Goal: Task Accomplishment & Management: Manage account settings

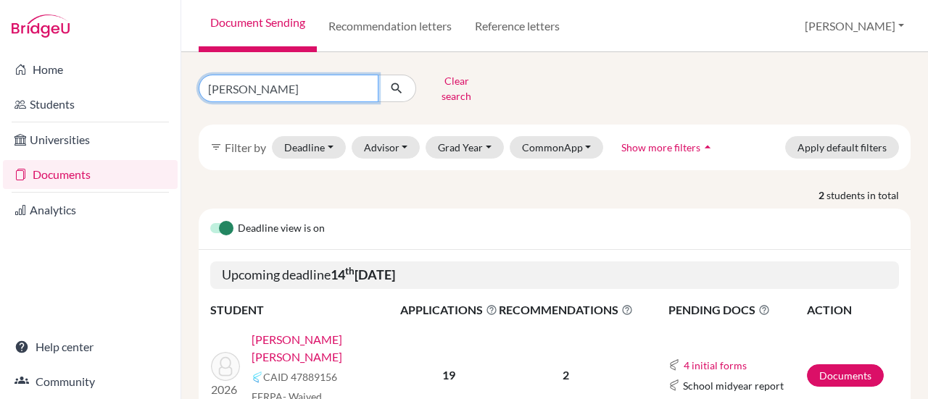
drag, startPoint x: 255, startPoint y: 83, endPoint x: 191, endPoint y: 77, distance: 64.9
click at [191, 77] on div "thomas Clear search" at bounding box center [310, 89] width 244 height 38
type input "maya"
click button "submit" at bounding box center [397, 89] width 38 height 28
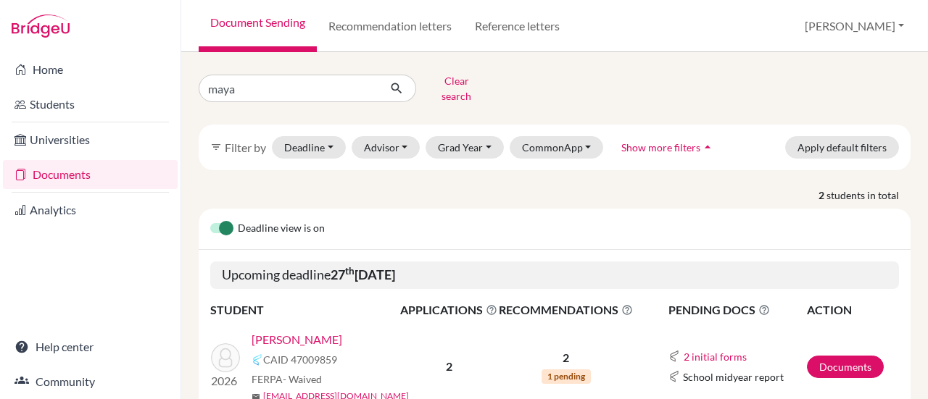
click at [302, 331] on link "Andrade, Maya" at bounding box center [297, 339] width 91 height 17
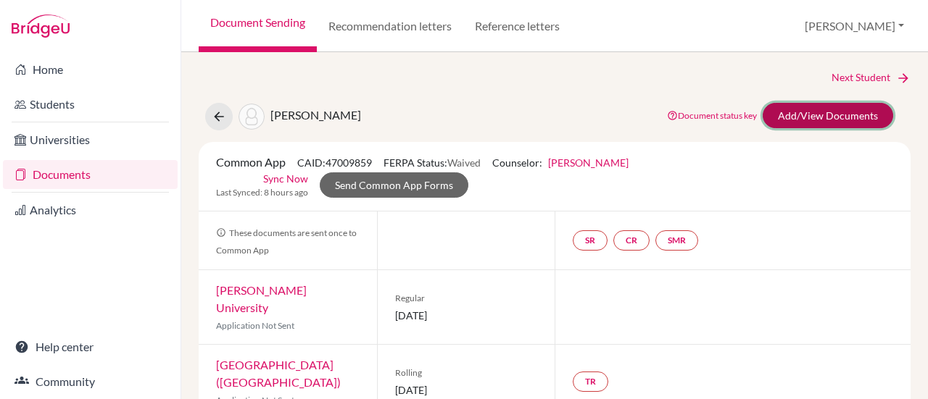
click at [815, 112] on link "Add/View Documents" at bounding box center [828, 115] width 130 height 25
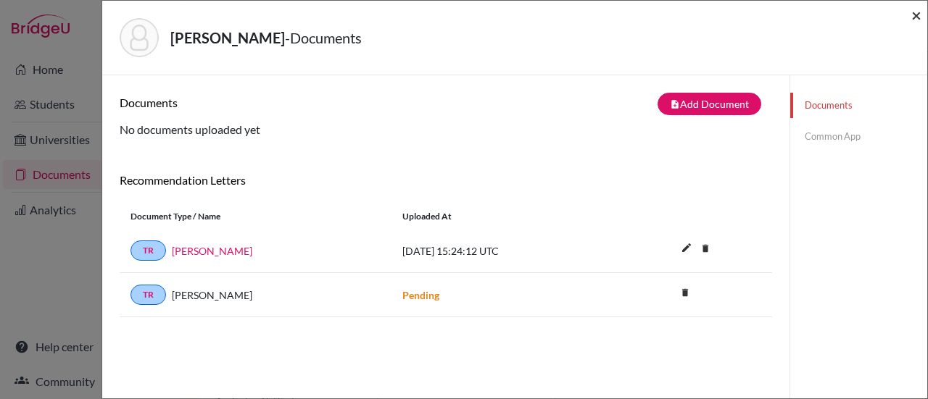
click at [916, 16] on span "×" at bounding box center [916, 14] width 10 height 21
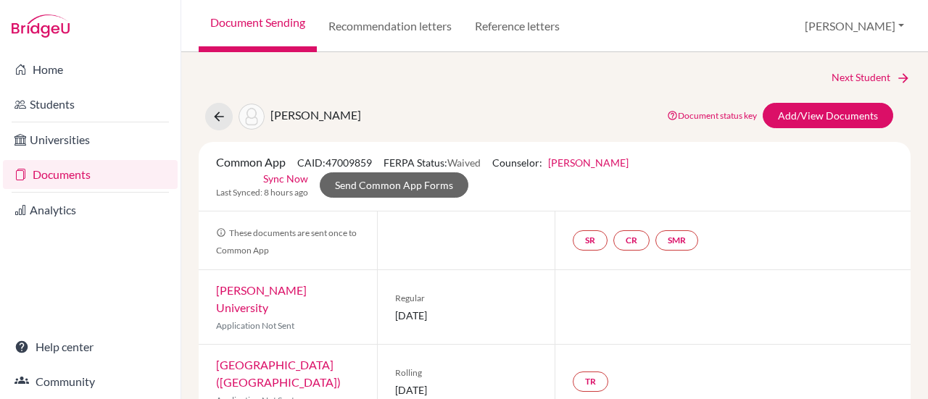
click at [39, 172] on link "Documents" at bounding box center [90, 174] width 175 height 29
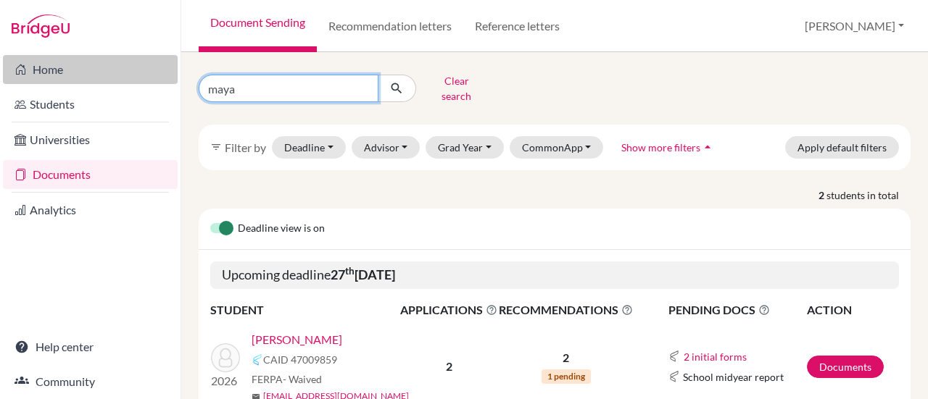
drag, startPoint x: 260, startPoint y: 86, endPoint x: 170, endPoint y: 72, distance: 90.9
click at [170, 72] on div "Home Students Universities Documents Analytics Help center Community Document S…" at bounding box center [464, 199] width 928 height 399
type input "ignacio"
click button "submit" at bounding box center [397, 89] width 38 height 28
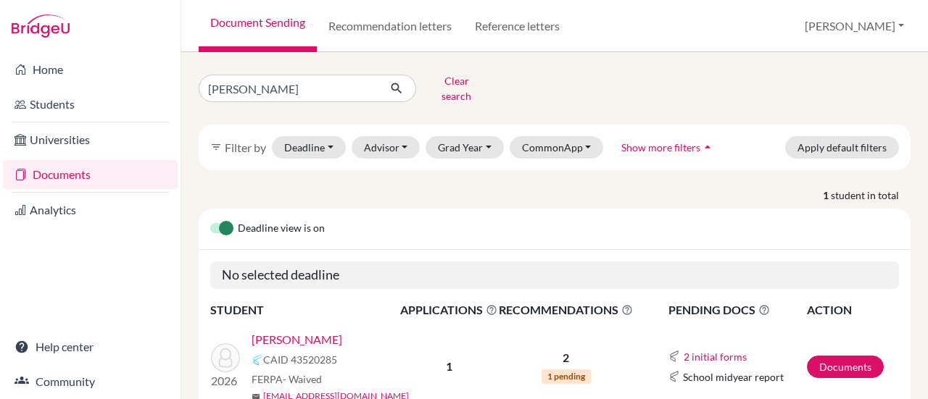
click at [289, 331] on link "Bergallo, Ignacio" at bounding box center [297, 339] width 91 height 17
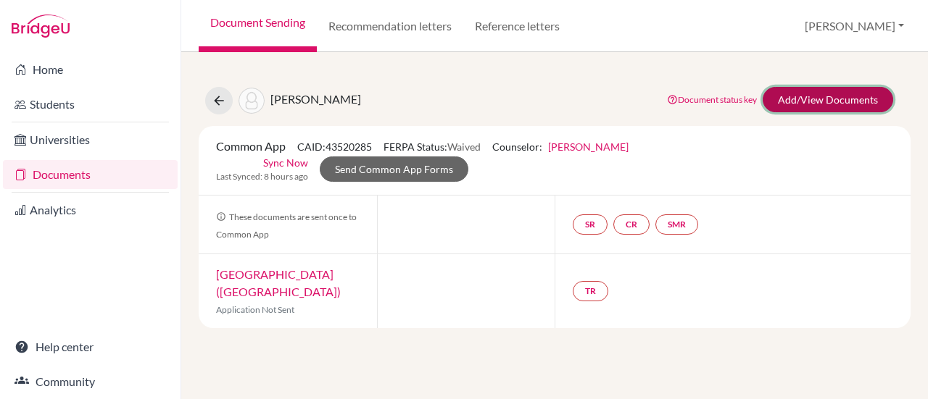
click at [813, 91] on link "Add/View Documents" at bounding box center [828, 99] width 130 height 25
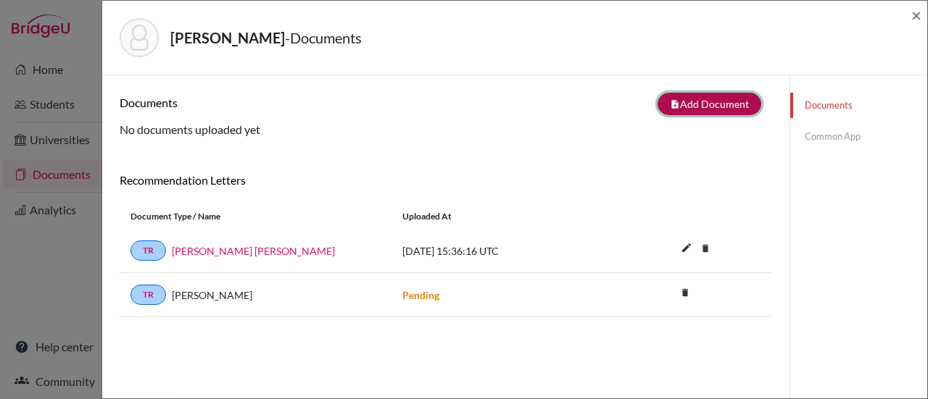
click at [697, 102] on button "note_add Add Document" at bounding box center [710, 104] width 104 height 22
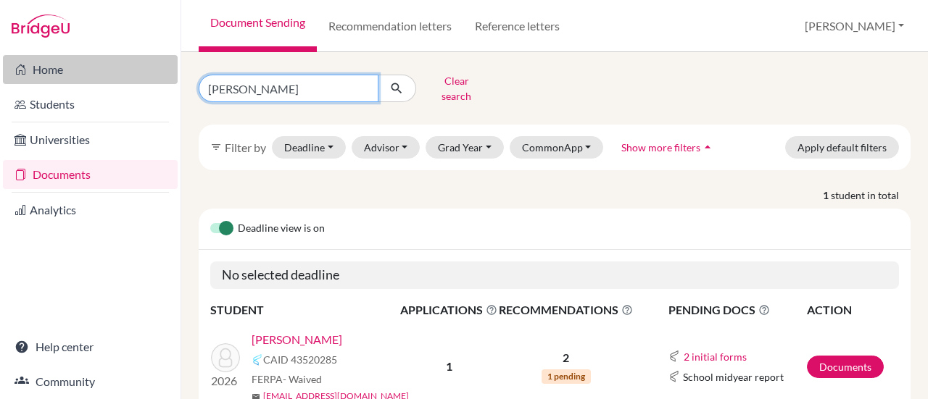
drag, startPoint x: 260, startPoint y: 88, endPoint x: 171, endPoint y: 83, distance: 88.6
click at [171, 83] on div "Home Students Universities Documents Analytics Help center Community Document S…" at bounding box center [464, 199] width 928 height 399
type input "joao"
click button "submit" at bounding box center [397, 89] width 38 height 28
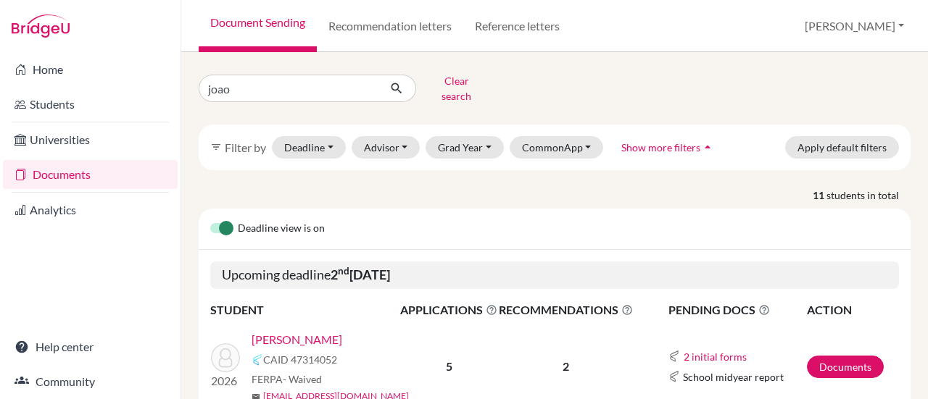
click at [287, 331] on link "Bosch, Joao" at bounding box center [297, 339] width 91 height 17
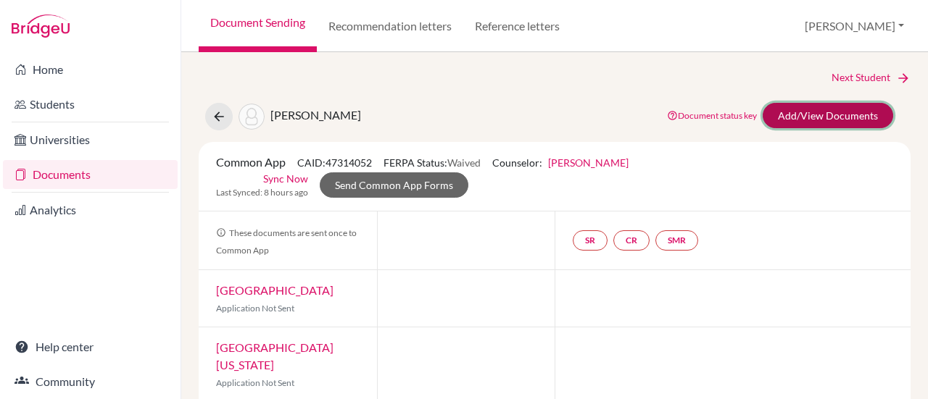
click at [836, 117] on link "Add/View Documents" at bounding box center [828, 115] width 130 height 25
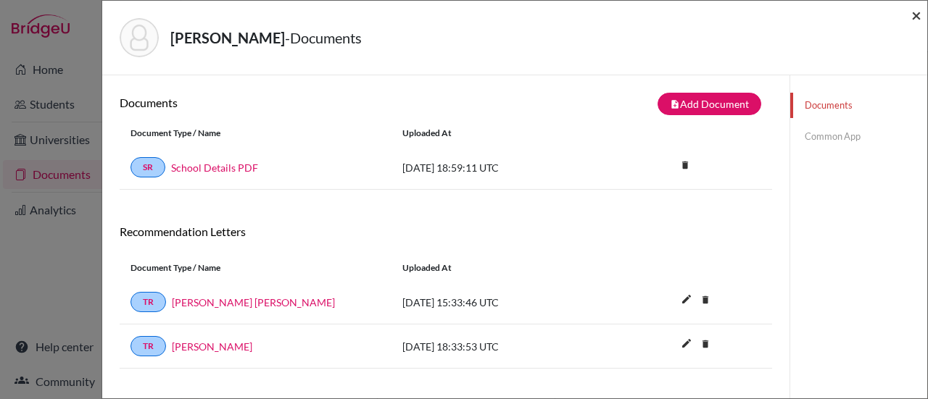
click at [912, 15] on span "×" at bounding box center [916, 14] width 10 height 21
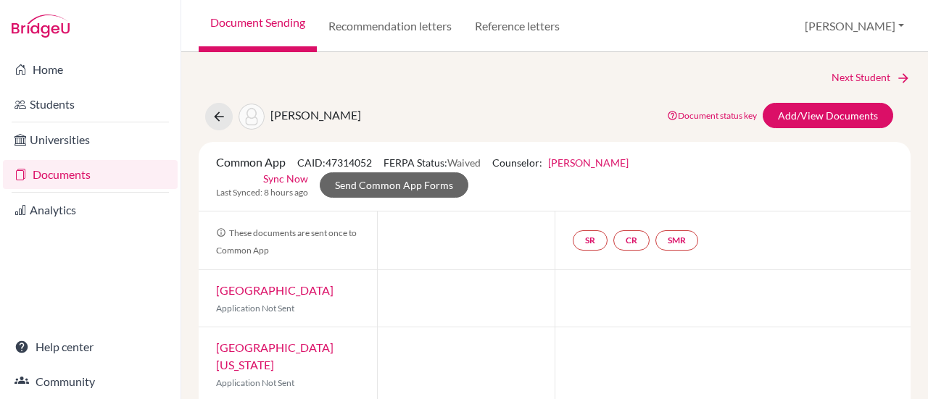
click at [84, 170] on link "Documents" at bounding box center [90, 174] width 175 height 29
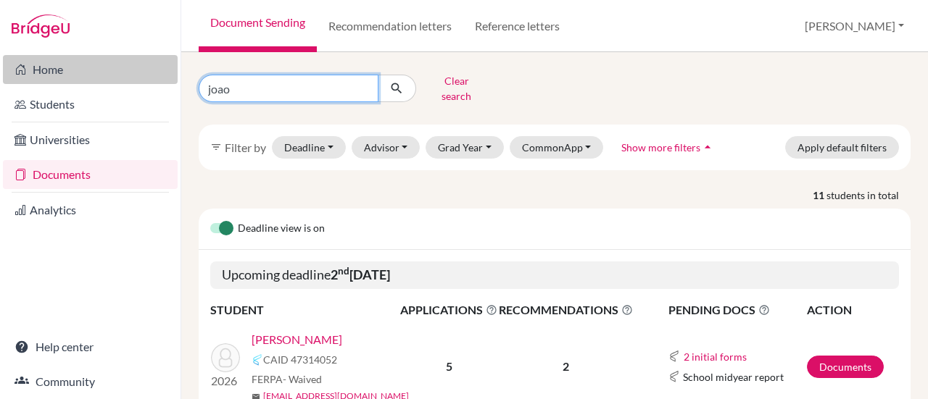
drag, startPoint x: 247, startPoint y: 91, endPoint x: 173, endPoint y: 76, distance: 76.1
click at [173, 76] on div "Home Students Universities Documents Analytics Help center Community Document S…" at bounding box center [464, 199] width 928 height 399
type input "melina"
click button "submit" at bounding box center [397, 89] width 38 height 28
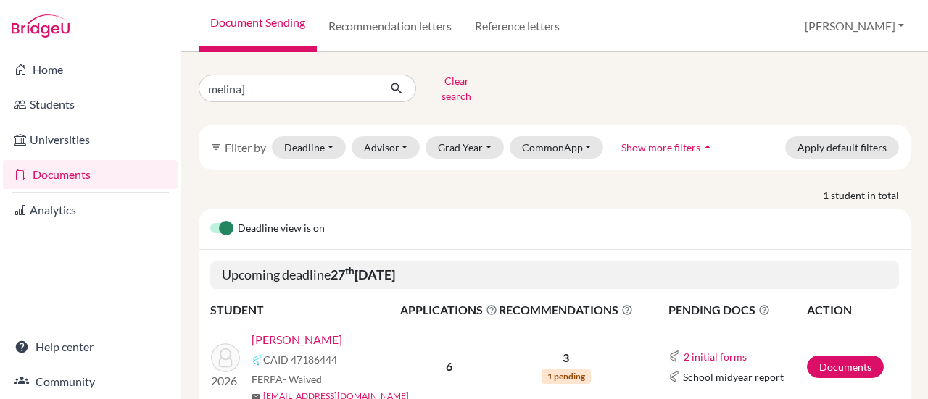
click at [303, 331] on link "[PERSON_NAME]" at bounding box center [297, 339] width 91 height 17
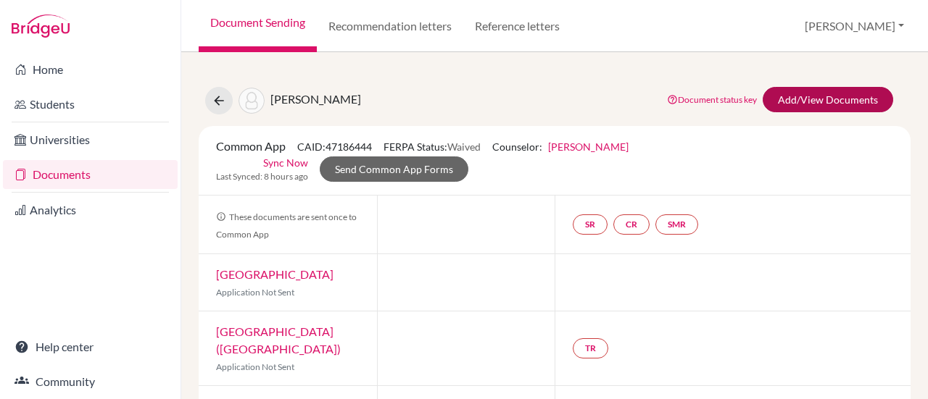
click at [840, 86] on div "[PERSON_NAME] Document status key TR Requirement. Document not uploaded yet. TR…" at bounding box center [555, 377] width 712 height 615
click at [825, 96] on link "Add/View Documents" at bounding box center [828, 99] width 130 height 25
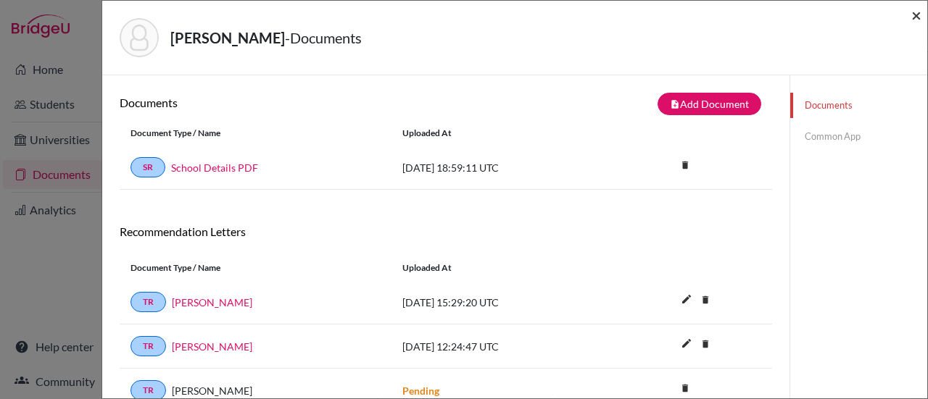
click at [912, 17] on span "×" at bounding box center [916, 14] width 10 height 21
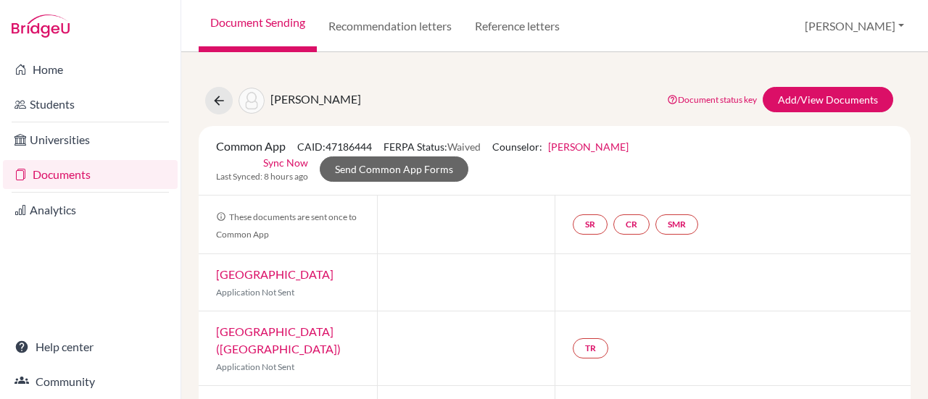
click at [53, 175] on link "Documents" at bounding box center [90, 174] width 175 height 29
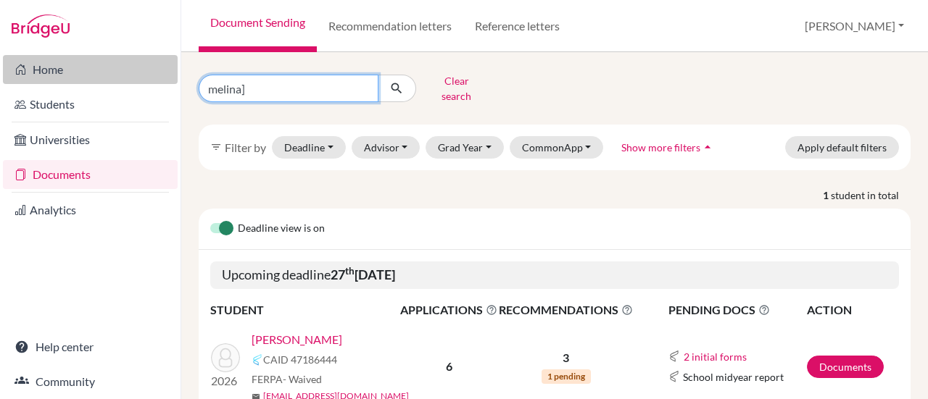
drag, startPoint x: 255, startPoint y: 82, endPoint x: 162, endPoint y: 71, distance: 94.2
click at [162, 71] on div "Home Students Universities Documents Analytics Help center Community Document S…" at bounding box center [464, 199] width 928 height 399
type input "[PERSON_NAME]"
click button "submit" at bounding box center [397, 89] width 38 height 28
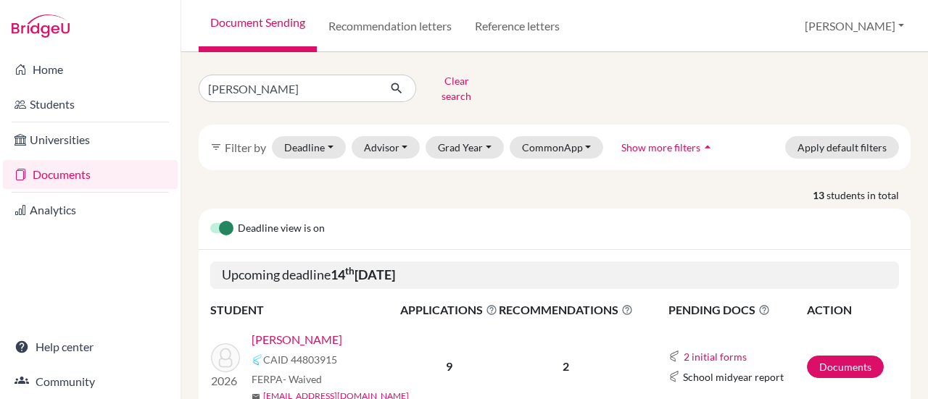
click at [278, 331] on link "[PERSON_NAME]" at bounding box center [297, 339] width 91 height 17
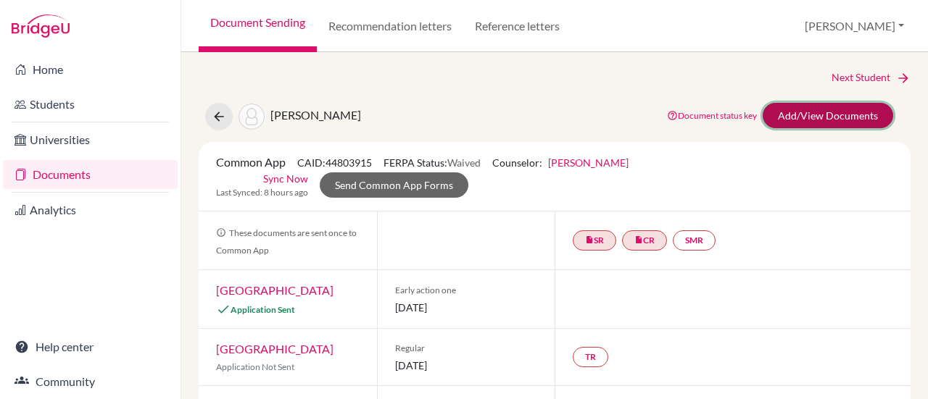
click at [806, 116] on link "Add/View Documents" at bounding box center [828, 115] width 130 height 25
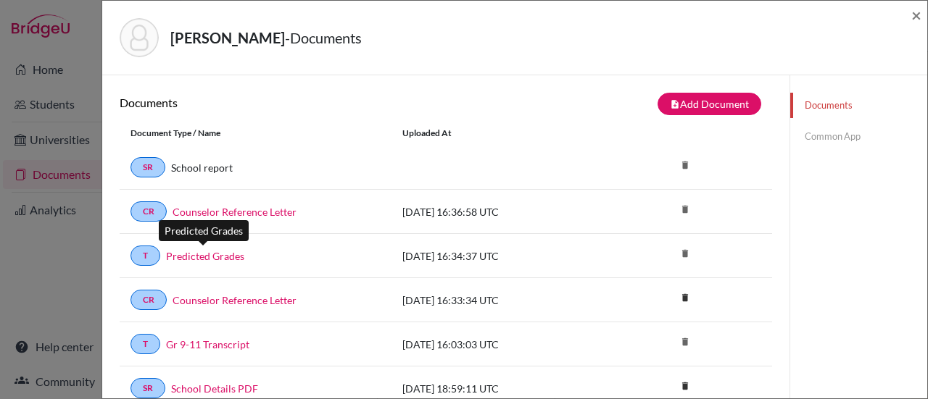
click at [230, 254] on link "Predicted Grades" at bounding box center [205, 256] width 78 height 15
click at [833, 136] on link "Common App" at bounding box center [858, 136] width 137 height 25
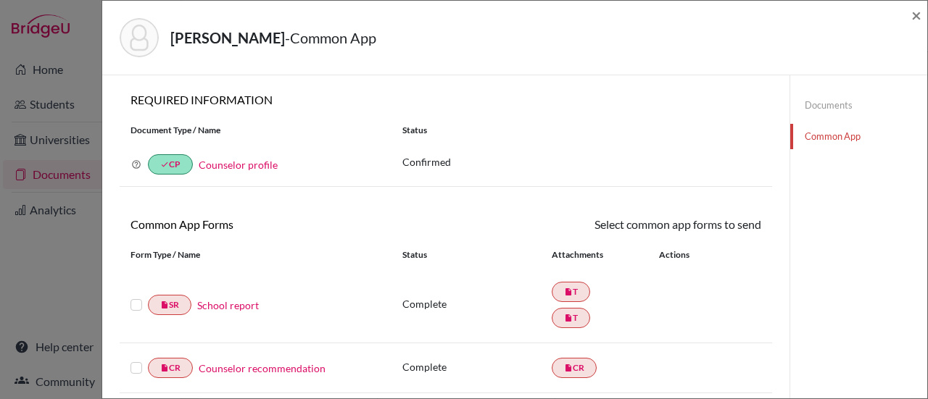
click at [811, 102] on link "Documents" at bounding box center [858, 105] width 137 height 25
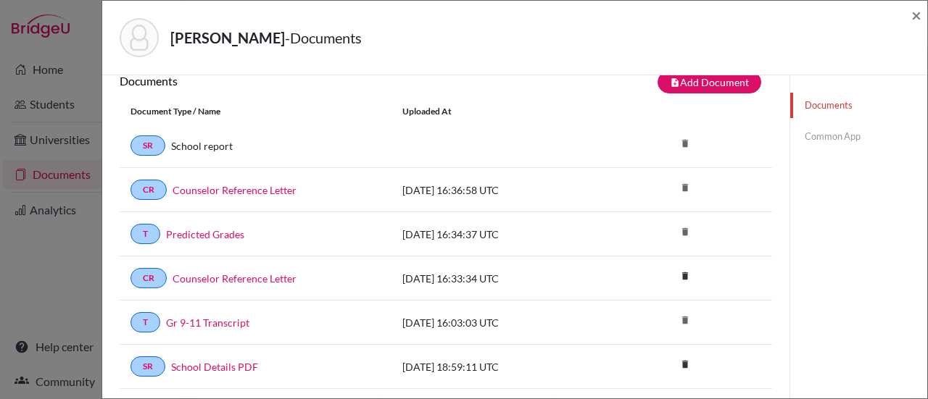
scroll to position [19, 0]
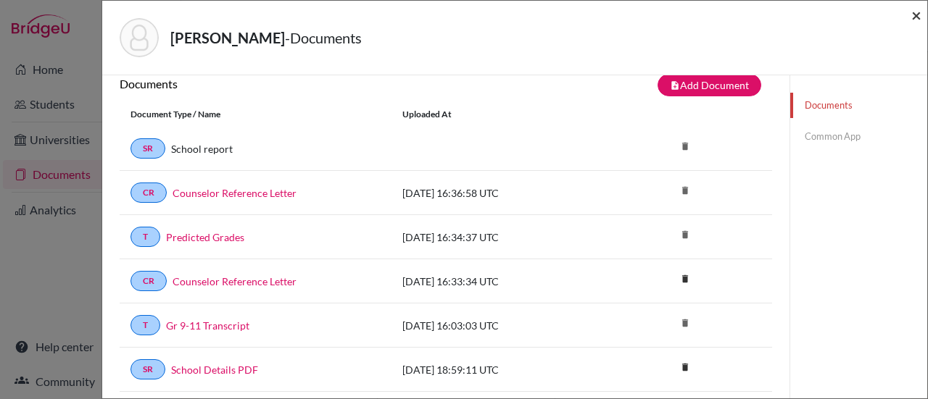
click at [916, 14] on span "×" at bounding box center [916, 14] width 10 height 21
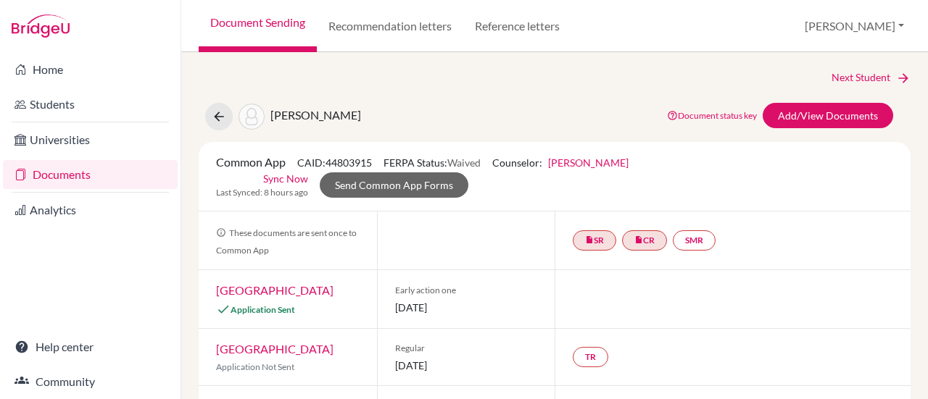
click at [59, 169] on link "Documents" at bounding box center [90, 174] width 175 height 29
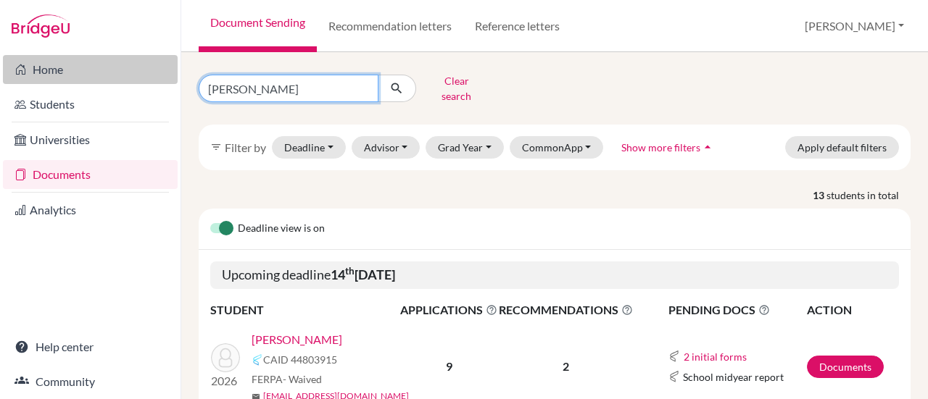
drag, startPoint x: 252, startPoint y: 88, endPoint x: 160, endPoint y: 76, distance: 92.1
click at [160, 76] on div "Home Students Universities Documents Analytics Help center Community Document S…" at bounding box center [464, 199] width 928 height 399
type input "julia"
click button "submit" at bounding box center [397, 89] width 38 height 28
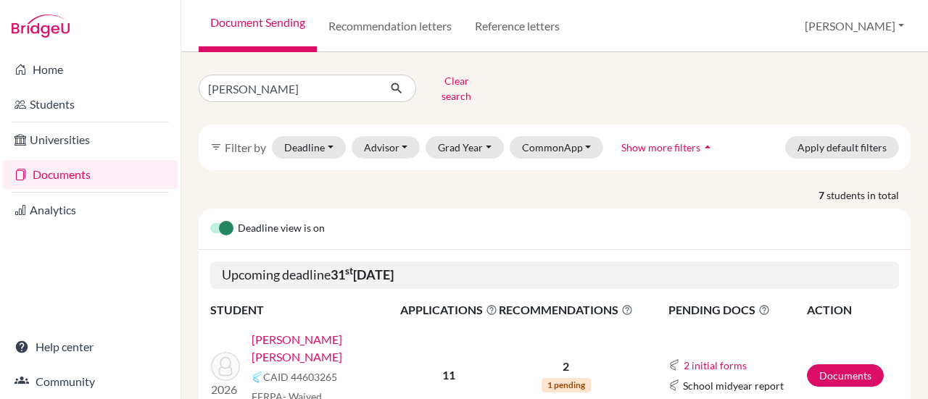
click at [275, 331] on link "[PERSON_NAME] [PERSON_NAME]" at bounding box center [331, 348] width 158 height 35
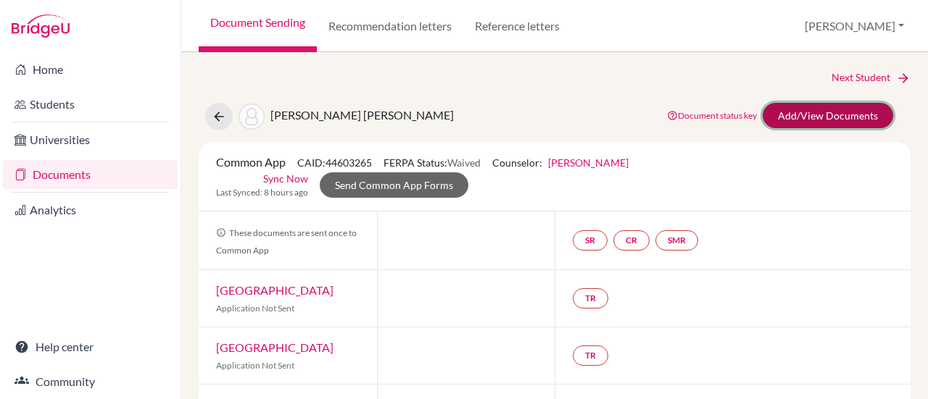
click at [797, 117] on link "Add/View Documents" at bounding box center [828, 115] width 130 height 25
